Goal: Task Accomplishment & Management: Use online tool/utility

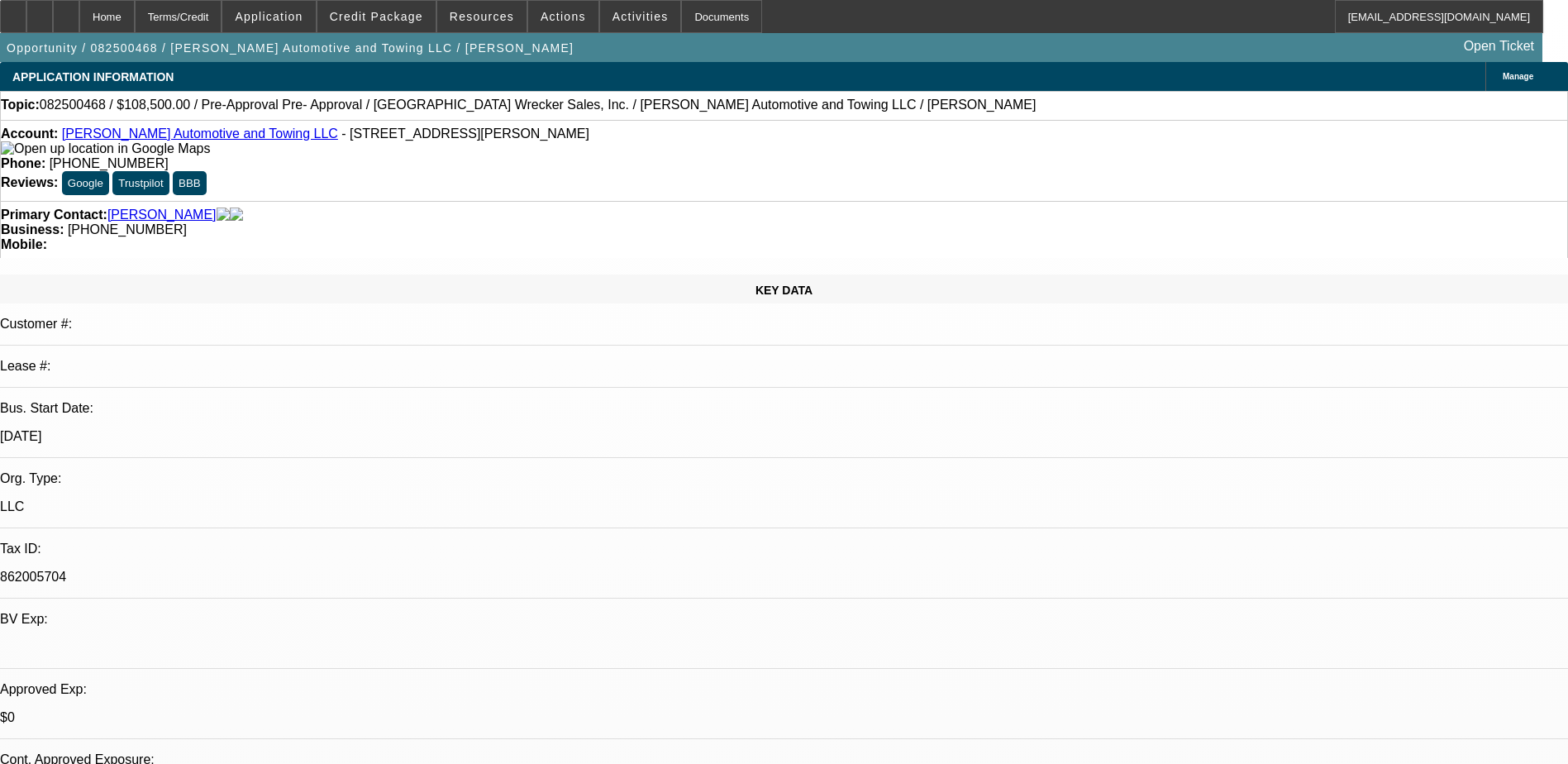
select select "0"
select select "2"
select select "0.1"
select select "4"
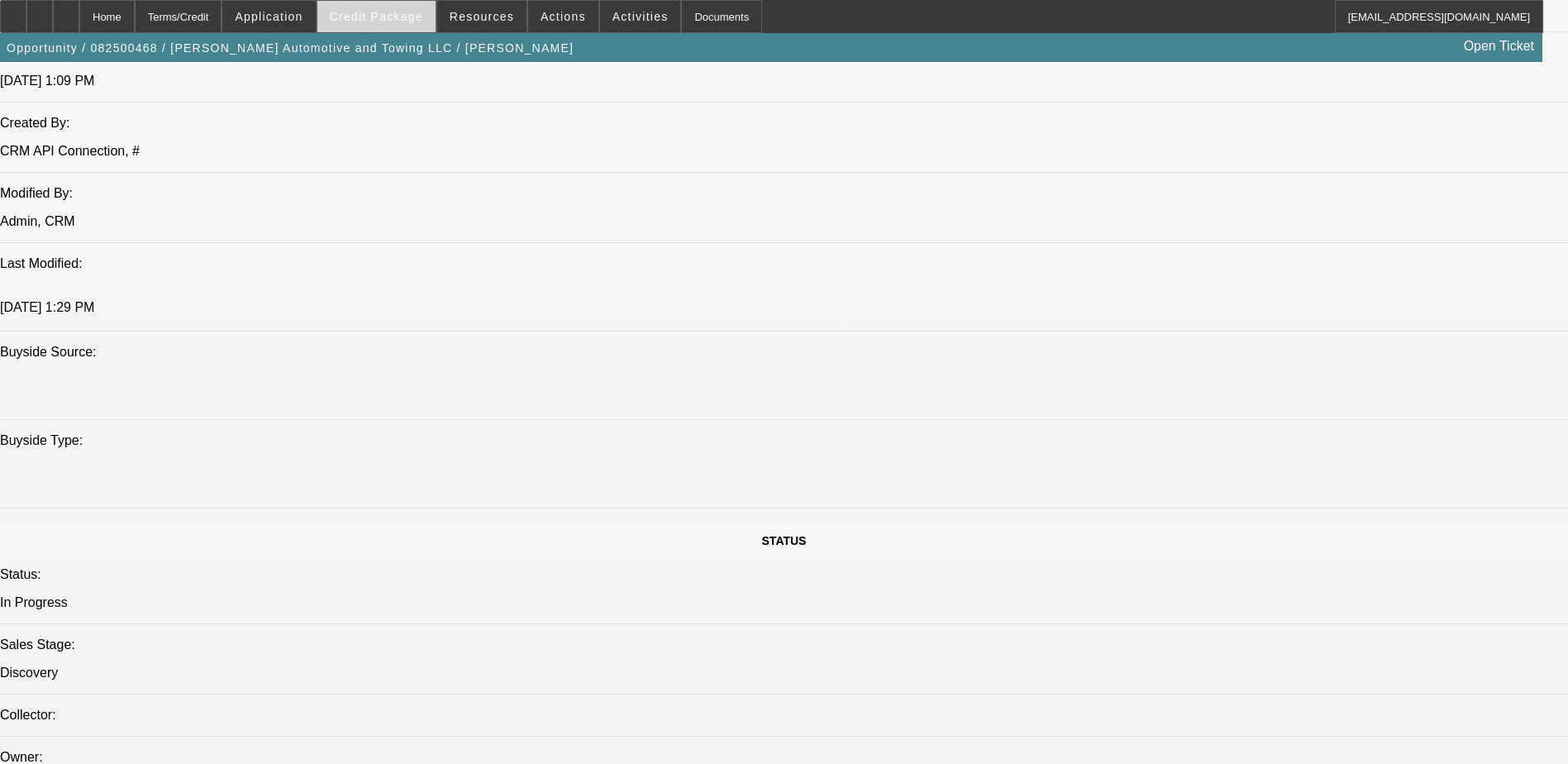
click at [382, 8] on span at bounding box center [375, 17] width 118 height 40
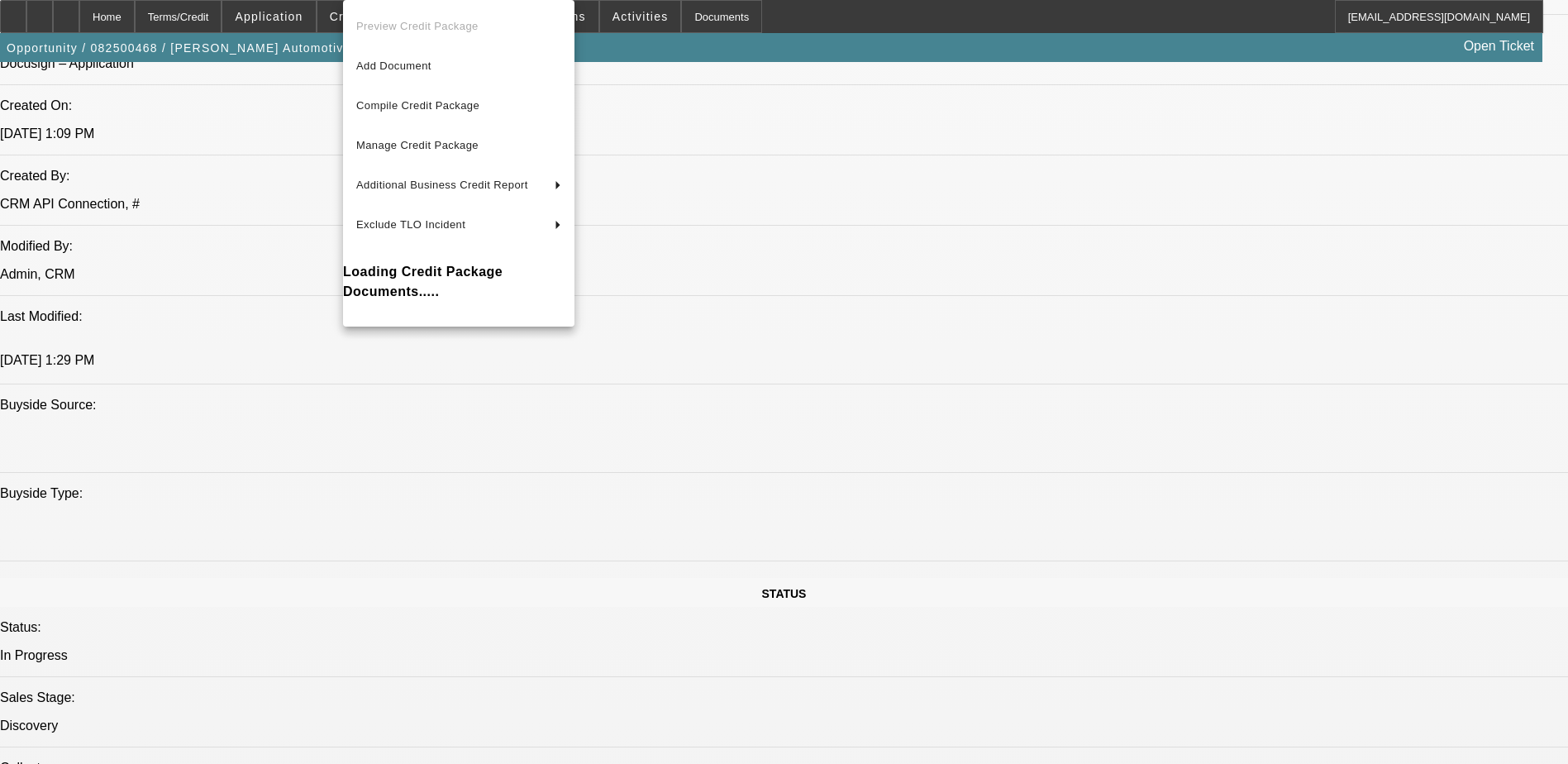
scroll to position [1240, 0]
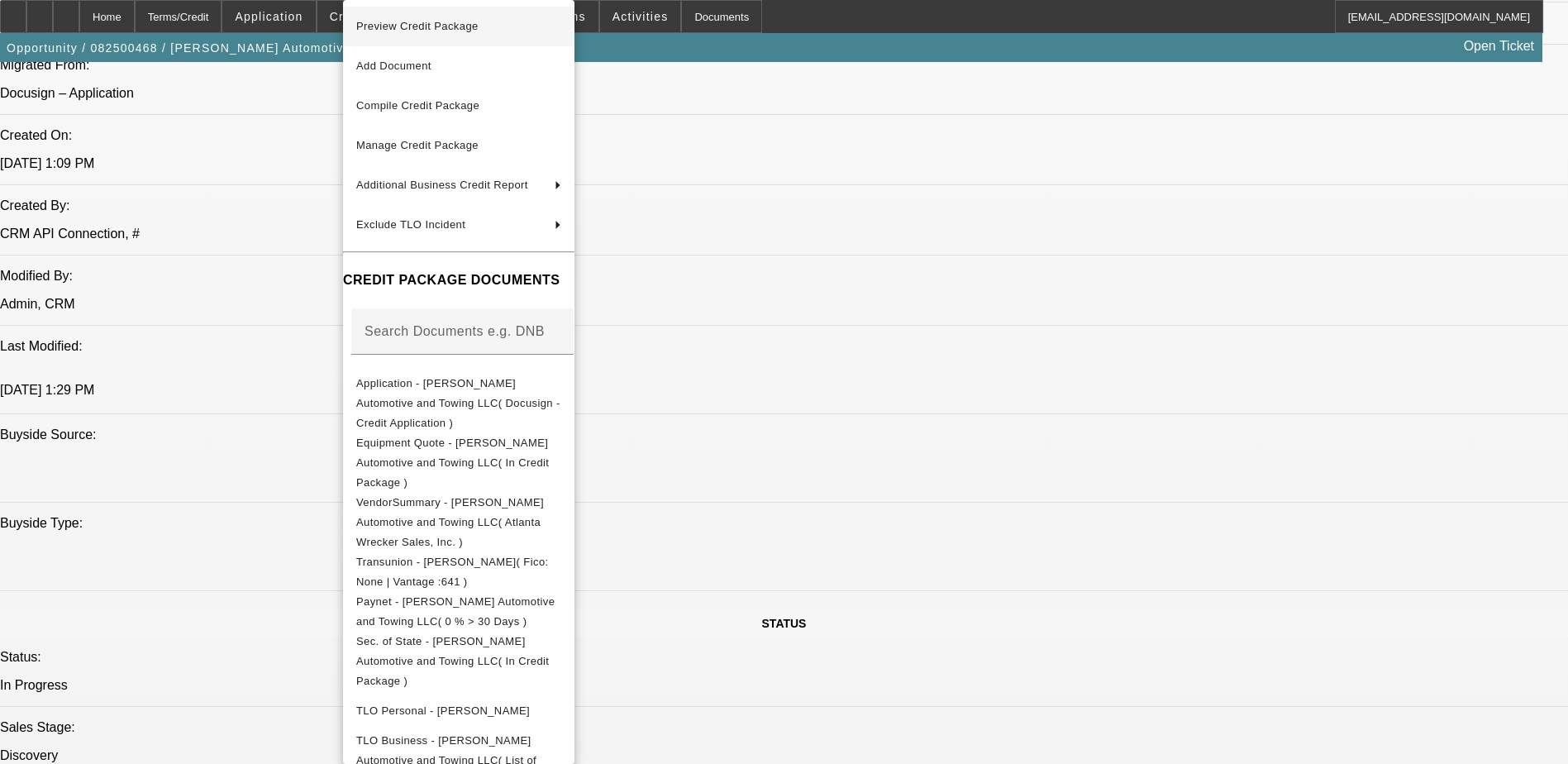
click at [507, 23] on span "Preview Credit Package" at bounding box center [458, 26] width 205 height 19
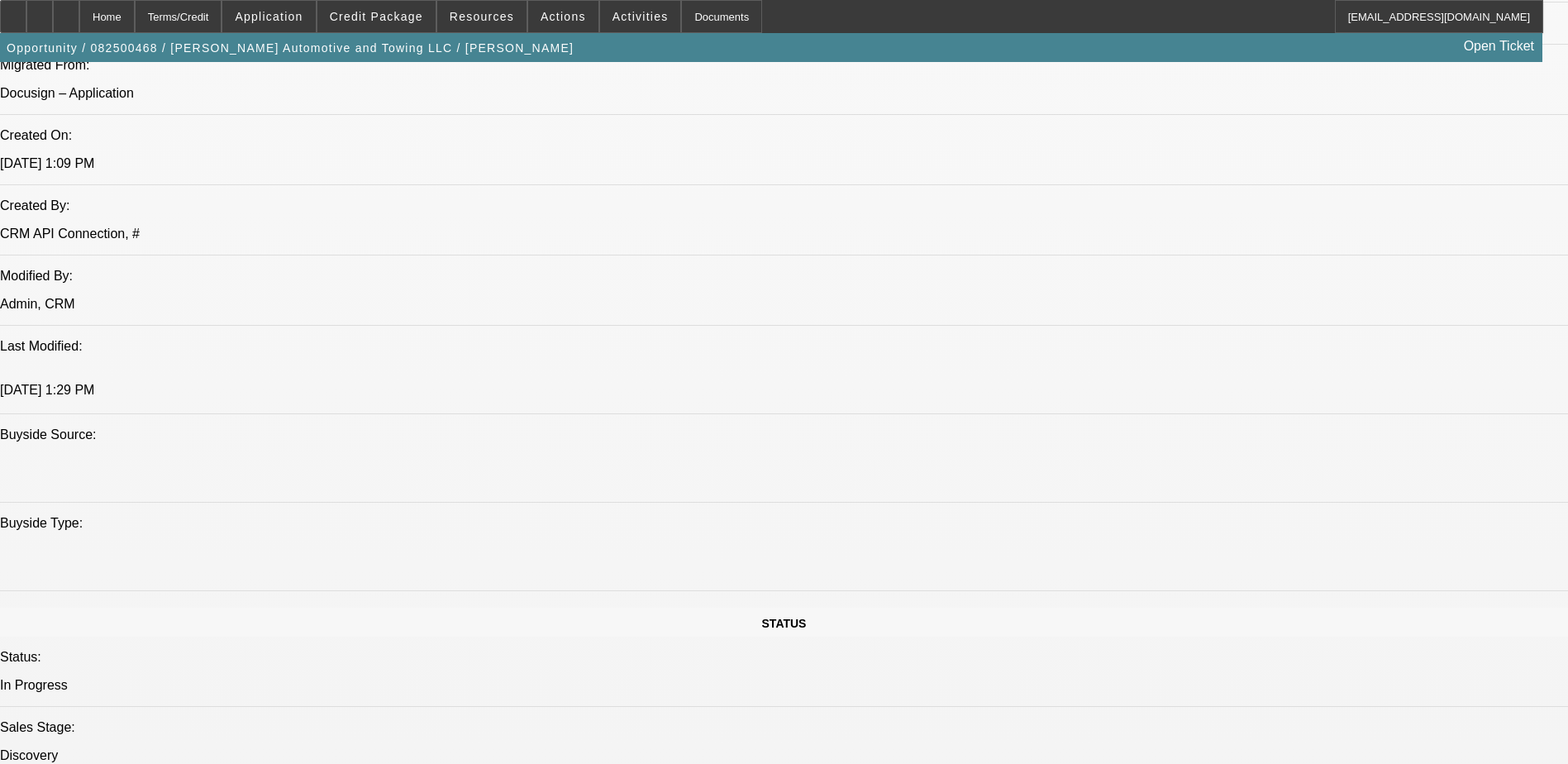
scroll to position [1323, 0]
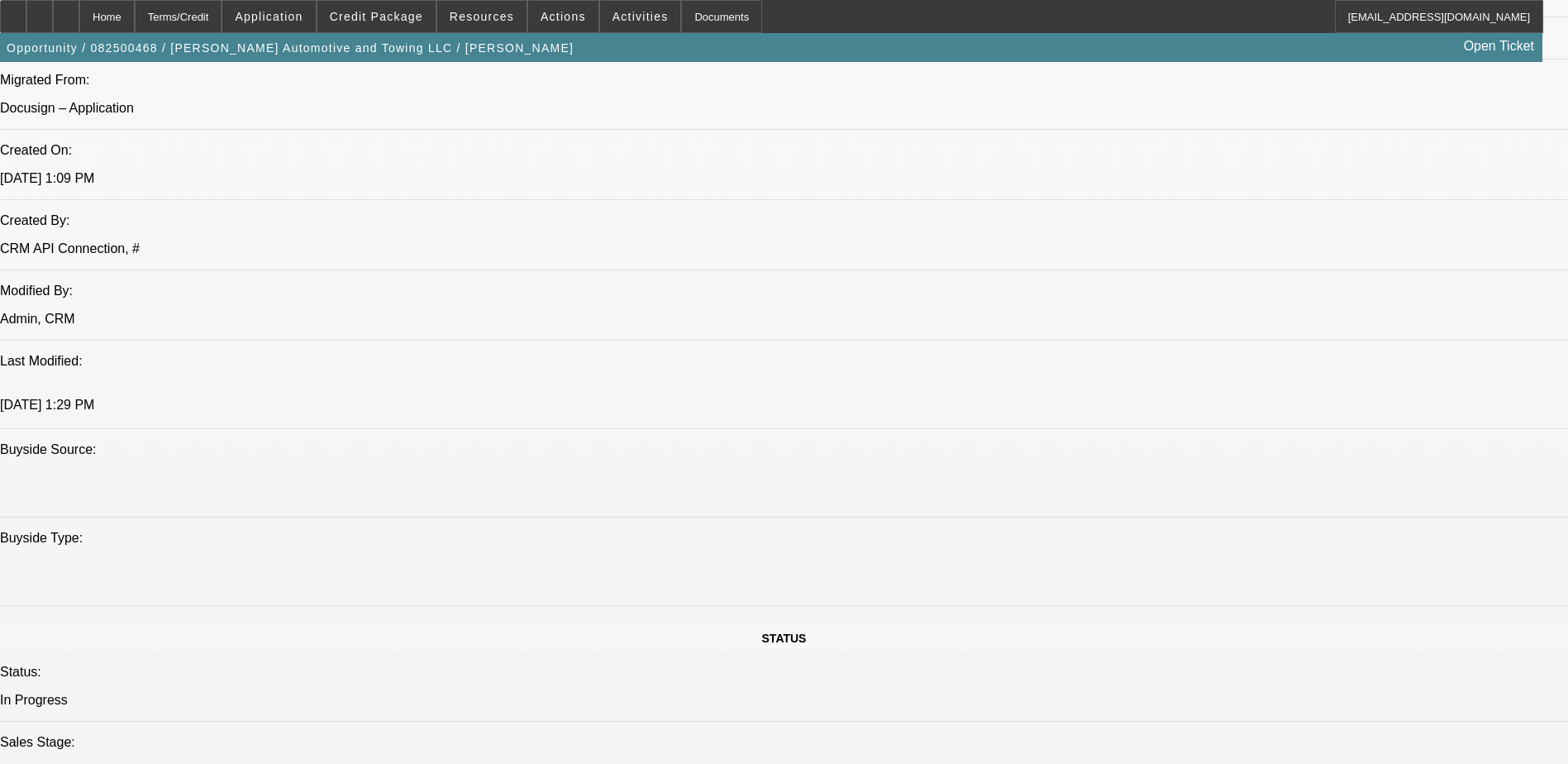
scroll to position [1074, 0]
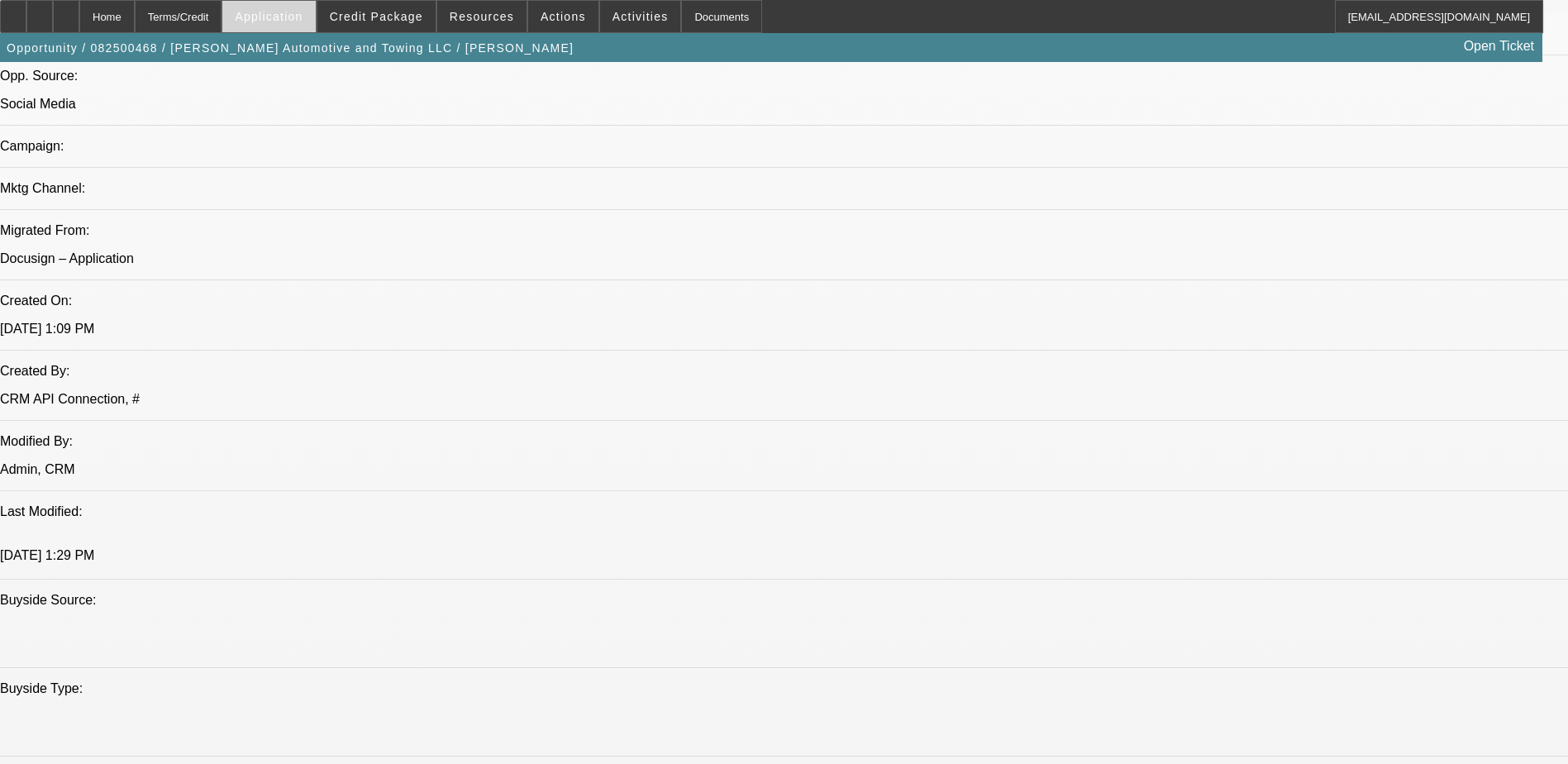
click at [294, 4] on span at bounding box center [268, 17] width 92 height 40
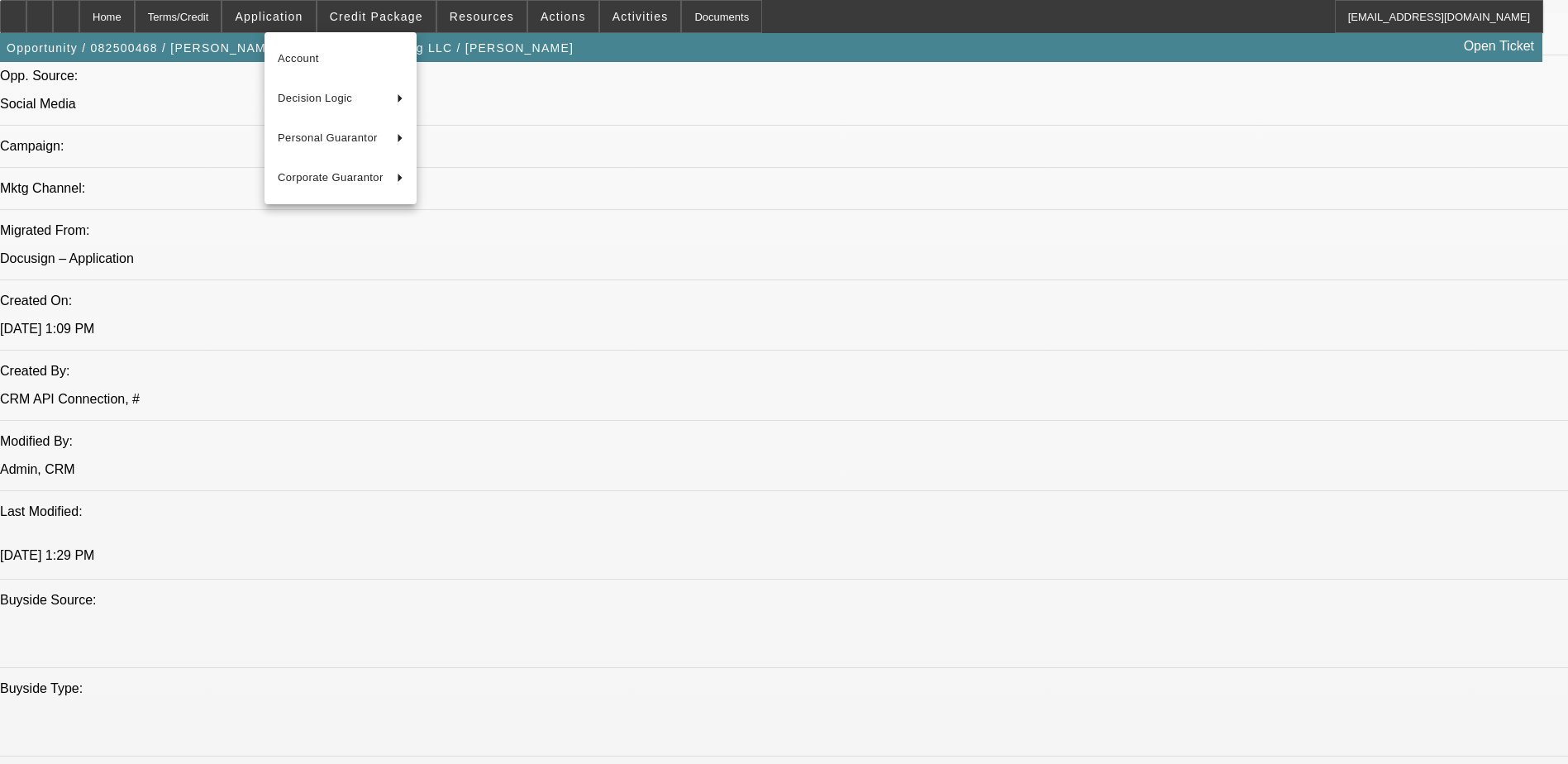
click at [381, 14] on div at bounding box center [784, 382] width 1568 height 764
click at [390, 14] on span "Credit Package" at bounding box center [376, 17] width 93 height 14
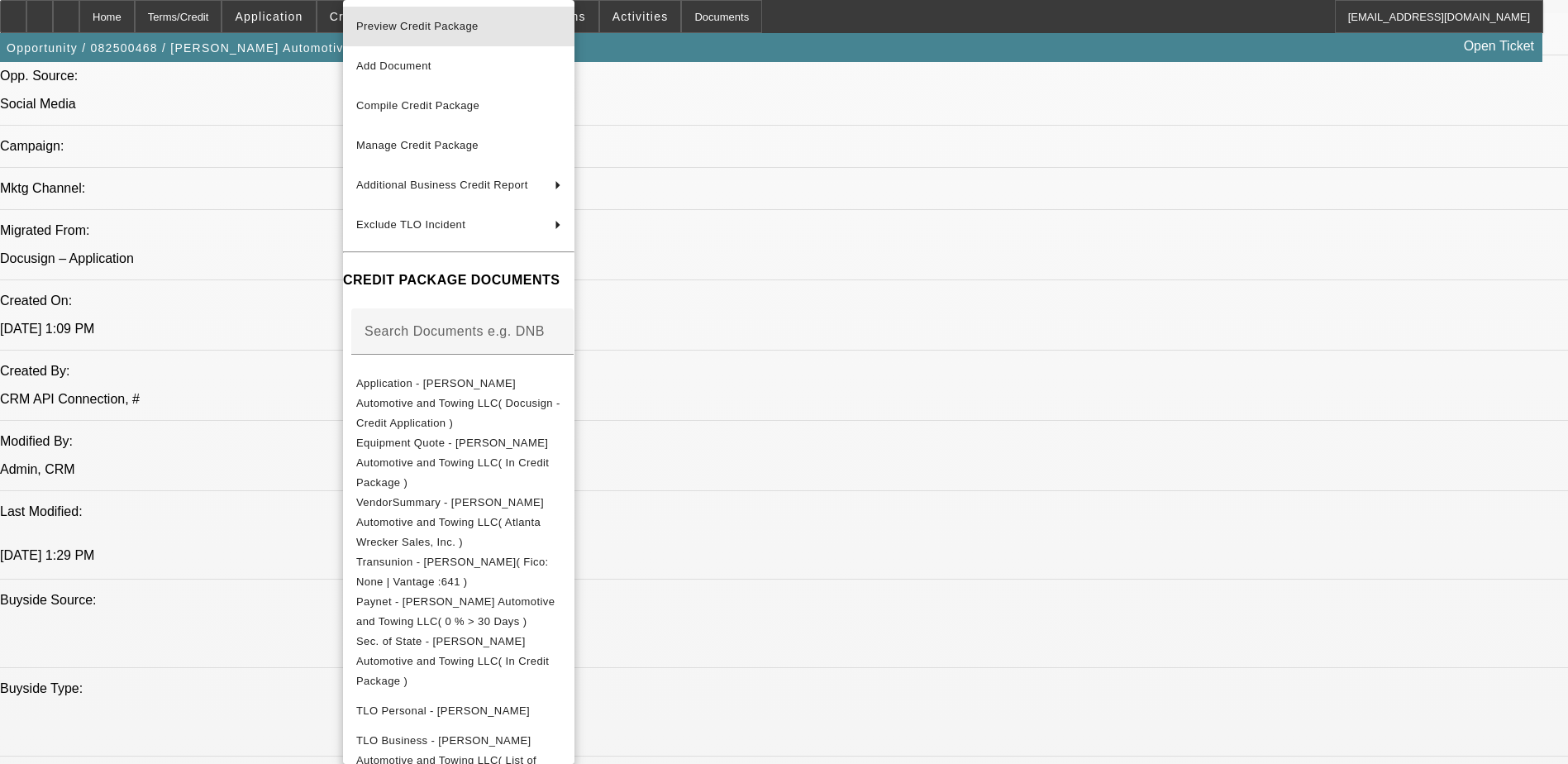
click at [425, 33] on span "Preview Credit Package" at bounding box center [458, 26] width 205 height 19
